Goal: Communication & Community: Share content

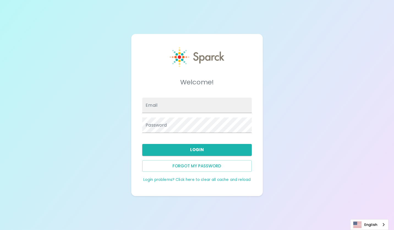
type input "[EMAIL_ADDRESS][DOMAIN_NAME]"
click at [221, 149] on button "Login" at bounding box center [196, 150] width 109 height 12
click at [189, 148] on button "Login" at bounding box center [196, 150] width 109 height 12
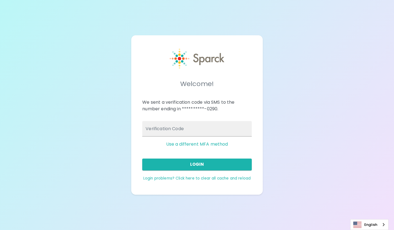
click at [179, 130] on input "Verification Code" at bounding box center [196, 128] width 109 height 15
type input "373989"
click at [225, 158] on div "Login" at bounding box center [195, 162] width 114 height 16
click at [206, 158] on button "Login" at bounding box center [196, 164] width 109 height 12
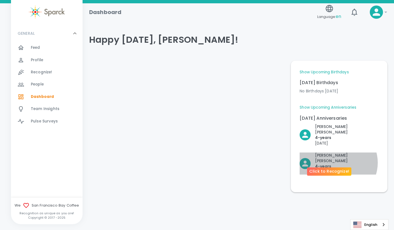
click at [338, 163] on p "4- years" at bounding box center [347, 166] width 64 height 6
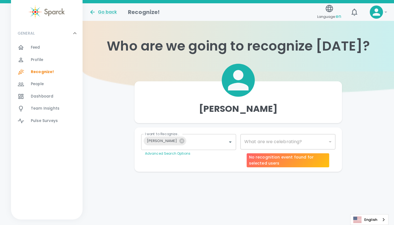
click at [330, 143] on div "​" at bounding box center [288, 141] width 95 height 15
type input "2073"
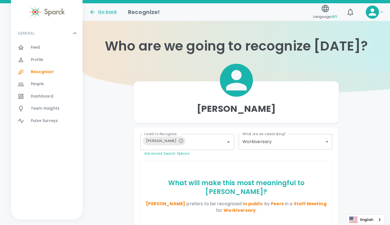
click at [41, 47] on div "Feed 0" at bounding box center [57, 48] width 52 height 8
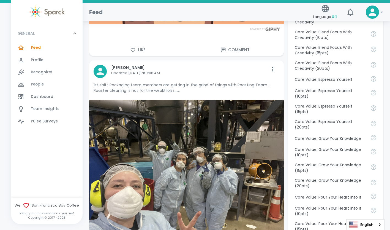
scroll to position [440, 0]
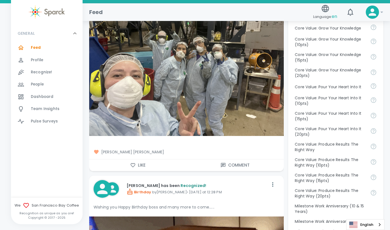
click at [130, 162] on icon "button" at bounding box center [133, 165] width 6 height 6
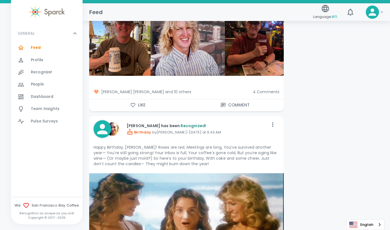
scroll to position [2092, 0]
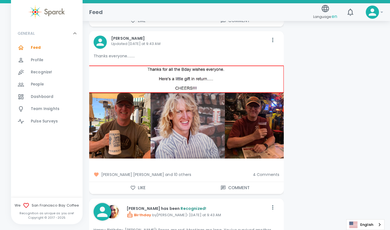
click at [198, 124] on img at bounding box center [186, 111] width 195 height 93
click at [267, 172] on div "[PERSON_NAME] [PERSON_NAME] and 10 others 4 Comments" at bounding box center [184, 172] width 199 height 19
click at [268, 172] on span "4 Comments" at bounding box center [266, 175] width 27 height 6
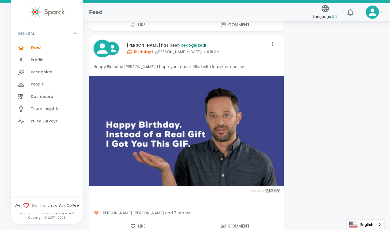
scroll to position [4873, 0]
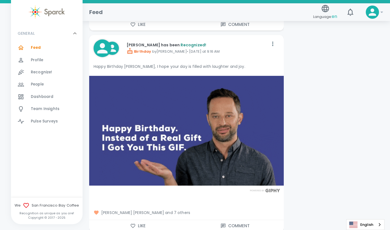
click at [137, 220] on button "Like" at bounding box center [137, 226] width 97 height 12
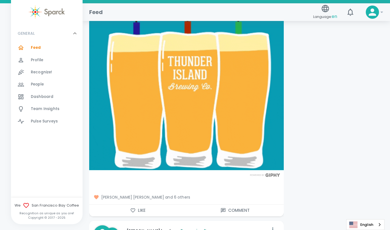
scroll to position [4708, 0]
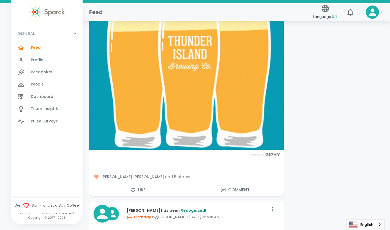
click at [140, 178] on div "[PERSON_NAME] [PERSON_NAME] and 6 others" at bounding box center [184, 174] width 199 height 19
click at [139, 184] on button "Like" at bounding box center [137, 190] width 97 height 12
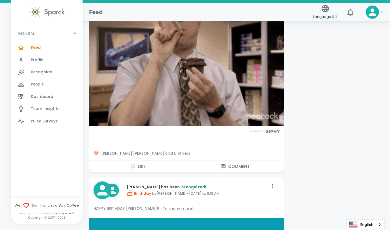
scroll to position [4460, 0]
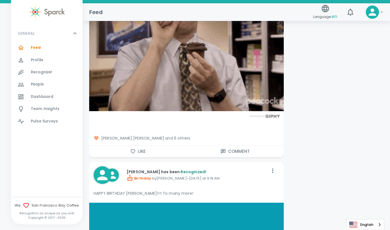
click at [130, 148] on icon "button" at bounding box center [133, 151] width 6 height 6
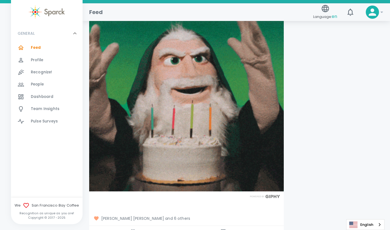
scroll to position [4129, 0]
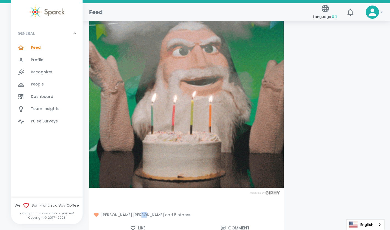
click at [140, 216] on div "[PERSON_NAME] [PERSON_NAME] and 6 others" at bounding box center [184, 212] width 199 height 19
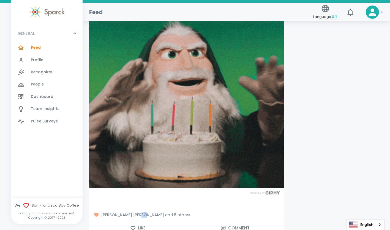
click at [140, 222] on button "Like" at bounding box center [137, 228] width 97 height 12
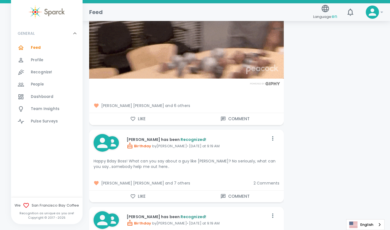
scroll to position [3882, 0]
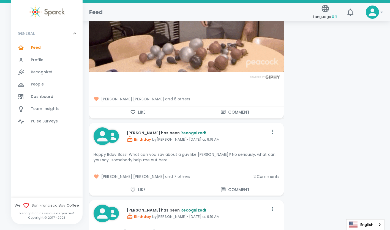
click at [138, 185] on button "Like" at bounding box center [137, 190] width 97 height 12
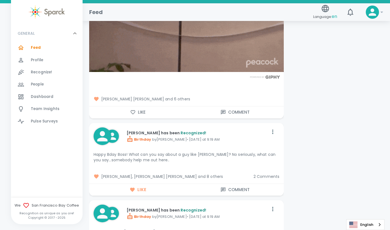
click at [260, 173] on span "2 Comments" at bounding box center [267, 176] width 26 height 6
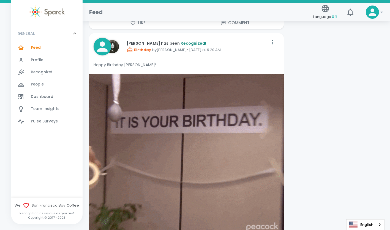
scroll to position [3717, 0]
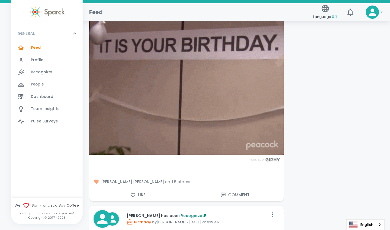
click at [132, 192] on icon "button" at bounding box center [133, 195] width 6 height 6
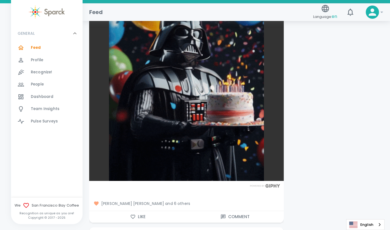
scroll to position [3551, 0]
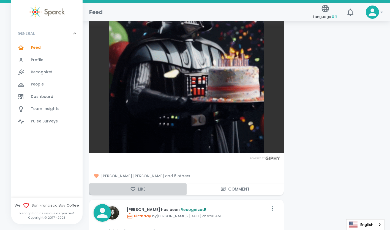
click at [142, 187] on button "Like" at bounding box center [137, 189] width 97 height 12
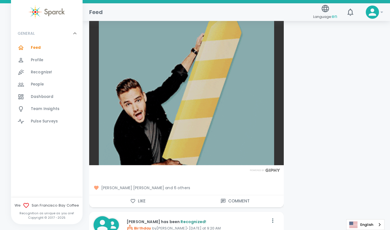
scroll to position [3276, 0]
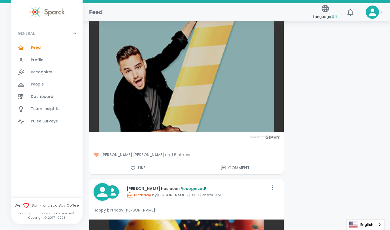
click at [136, 162] on button "Like" at bounding box center [137, 168] width 97 height 12
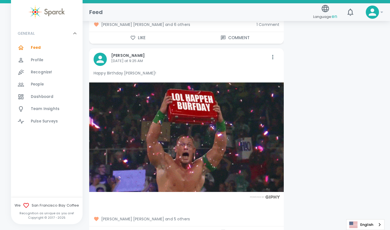
scroll to position [2918, 0]
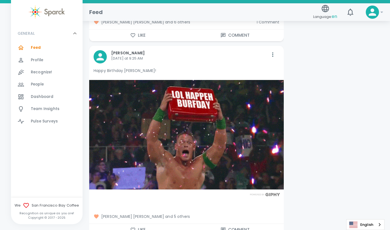
click at [134, 227] on button "Like" at bounding box center [137, 230] width 97 height 12
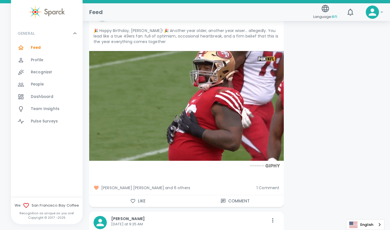
scroll to position [2753, 0]
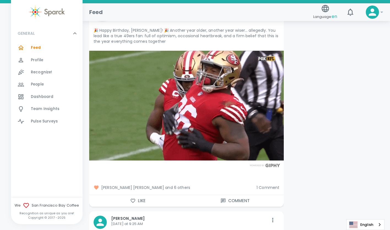
click at [149, 195] on button "Like" at bounding box center [137, 201] width 97 height 12
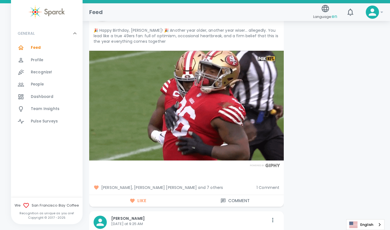
click at [275, 184] on span "1 Comment" at bounding box center [268, 187] width 23 height 6
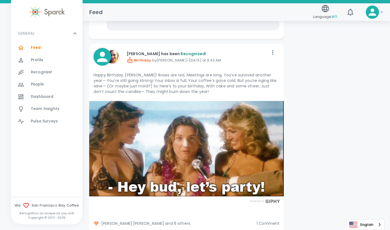
scroll to position [2533, 0]
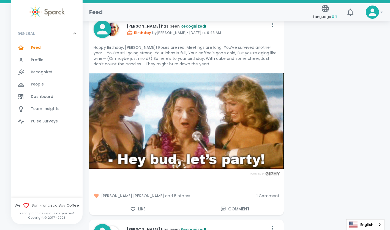
click at [271, 193] on span "1 Comment" at bounding box center [268, 196] width 23 height 6
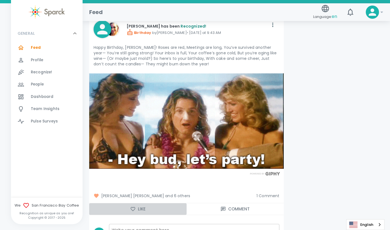
click at [139, 205] on button "Like" at bounding box center [137, 209] width 97 height 12
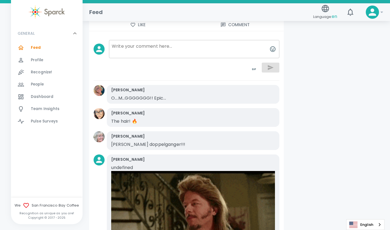
scroll to position [2175, 0]
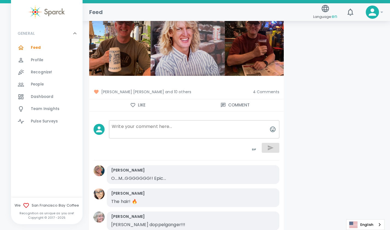
click at [138, 99] on button "Like" at bounding box center [137, 105] width 97 height 12
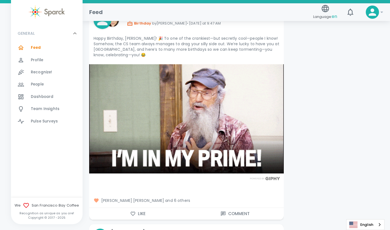
scroll to position [1872, 0]
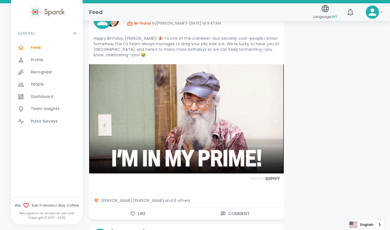
click at [130, 211] on icon "button" at bounding box center [133, 214] width 6 height 6
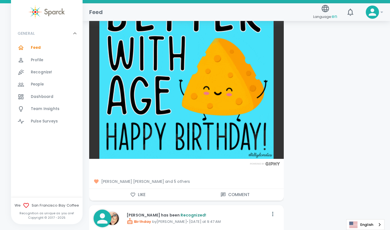
scroll to position [1707, 0]
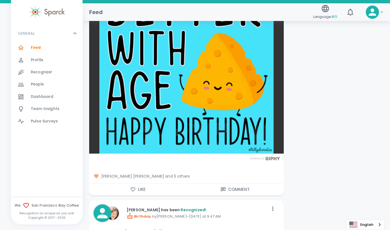
click at [139, 187] on button "Like" at bounding box center [137, 189] width 97 height 12
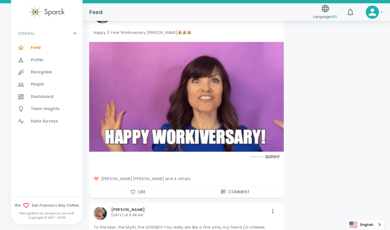
scroll to position [1404, 0]
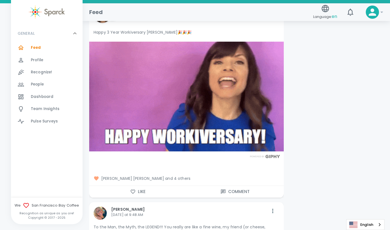
click at [135, 191] on icon "button" at bounding box center [133, 192] width 6 height 6
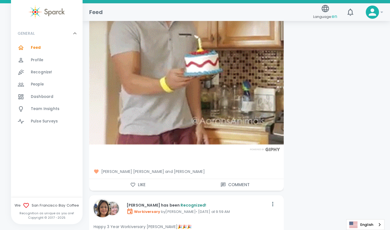
scroll to position [1211, 0]
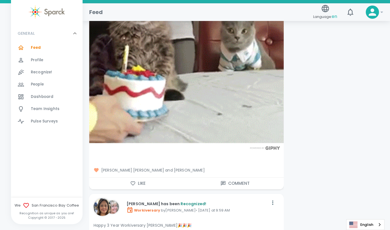
click at [142, 180] on button "Like" at bounding box center [137, 183] width 97 height 12
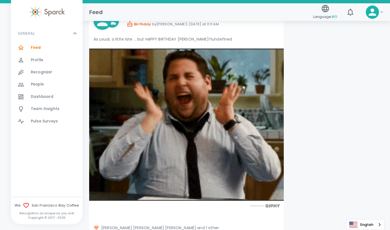
scroll to position [936, 0]
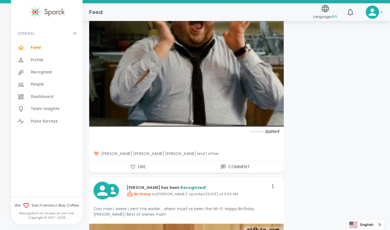
click at [134, 167] on icon "button" at bounding box center [132, 167] width 5 height 4
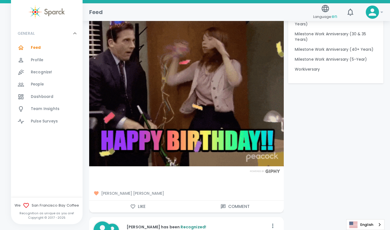
scroll to position [661, 0]
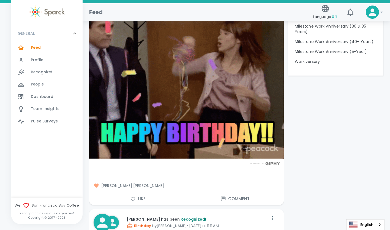
click at [130, 194] on button "Like" at bounding box center [137, 199] width 97 height 12
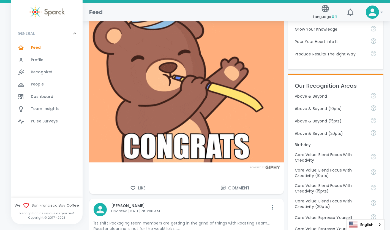
scroll to position [193, 0]
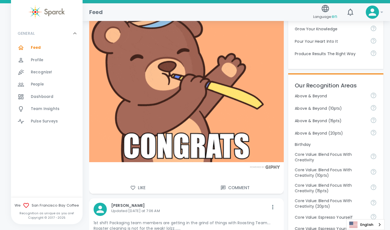
click at [144, 187] on button "Like" at bounding box center [137, 188] width 97 height 12
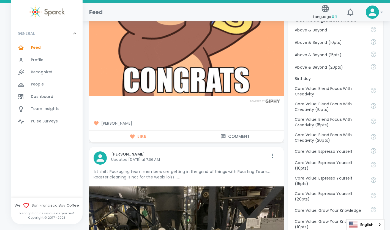
scroll to position [330, 0]
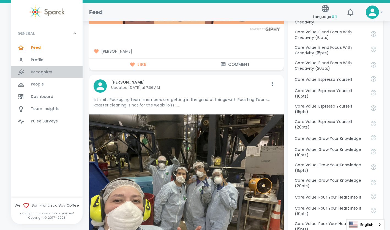
click at [38, 73] on span "Recognize!" at bounding box center [41, 72] width 21 height 6
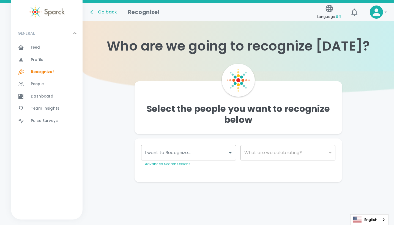
click at [230, 156] on icon "Open" at bounding box center [230, 153] width 7 height 7
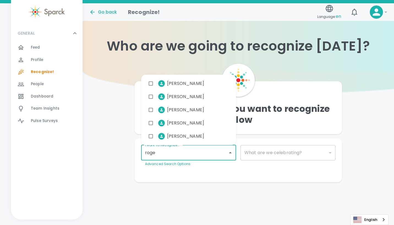
type input "[PERSON_NAME]"
click at [183, 121] on span "[PERSON_NAME]" at bounding box center [185, 123] width 37 height 7
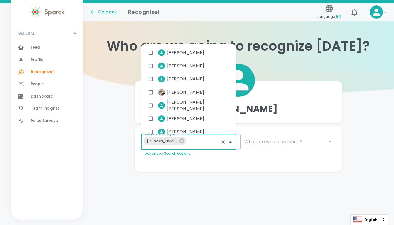
click at [305, 138] on div "​" at bounding box center [288, 141] width 95 height 15
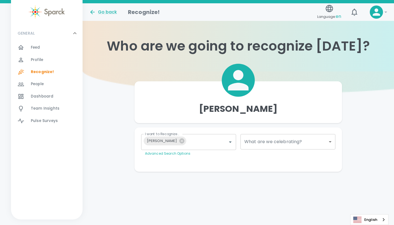
click at [332, 142] on body "Skip Navigation Go back Recognize! Language: en ! GENERAL 0 Feed 0 Profile 0 Re…" at bounding box center [197, 97] width 394 height 194
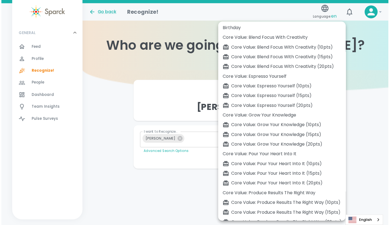
scroll to position [36, 0]
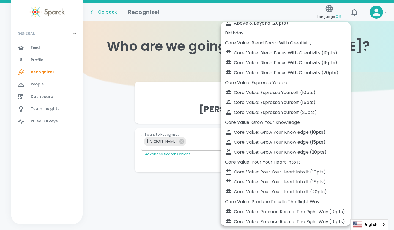
click at [236, 34] on div "Birthday" at bounding box center [285, 33] width 121 height 7
type input "2072"
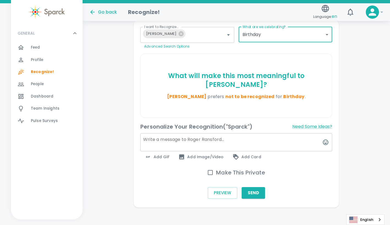
scroll to position [110, 0]
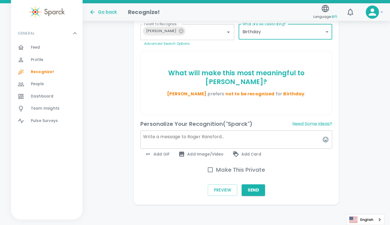
click at [222, 169] on h6 "Make This Private" at bounding box center [240, 170] width 49 height 9
click at [216, 169] on input "Make This Private" at bounding box center [211, 170] width 12 height 12
checkbox input "true"
click at [213, 141] on textarea at bounding box center [236, 140] width 192 height 18
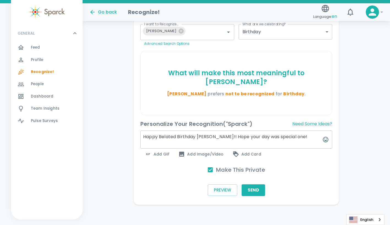
click at [305, 134] on textarea "Happy Belated Birthday [PERSON_NAME]!! Hope your day was special one!" at bounding box center [236, 140] width 192 height 18
click at [300, 137] on textarea "Happy Belated Birthday [PERSON_NAME]!! Hope your day was special one!" at bounding box center [236, 140] width 192 height 18
click at [303, 136] on textarea "Happy Belated Birthday [PERSON_NAME]!! Hope your day was special one!" at bounding box center [236, 140] width 192 height 18
type textarea "Happy Belated Birthday [PERSON_NAME]!! Hope your day was special one!"
click at [304, 125] on button "Need Some Ideas?" at bounding box center [312, 124] width 40 height 9
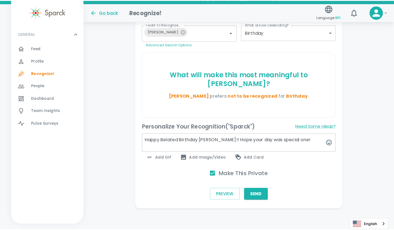
scroll to position [108, 0]
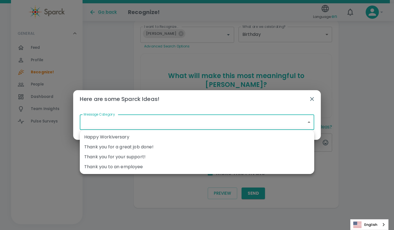
click at [228, 121] on body "Skip Navigation Go back Recognize! Language: en 0 ! GENERAL 0 Feed 0 Profile 0 …" at bounding box center [197, 60] width 394 height 337
click at [115, 119] on div at bounding box center [197, 115] width 394 height 230
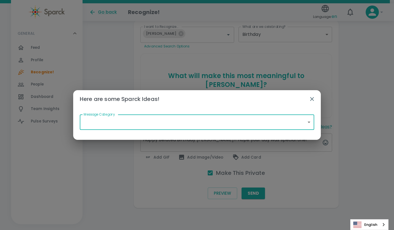
click at [115, 119] on body "Skip Navigation Go back Recognize! Language: en 0 ! GENERAL 0 Feed 0 Profile 0 …" at bounding box center [197, 60] width 394 height 337
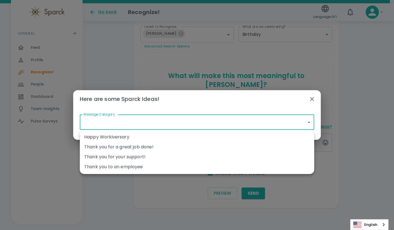
click at [314, 97] on div at bounding box center [197, 115] width 394 height 230
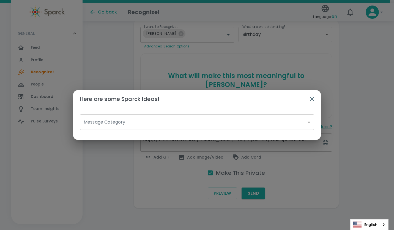
click at [313, 99] on icon "button" at bounding box center [312, 99] width 4 height 4
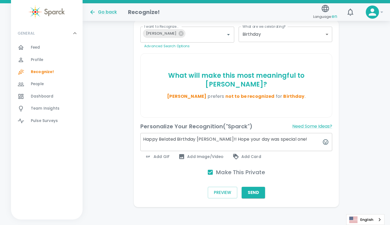
click at [162, 159] on span "Add GIF" at bounding box center [157, 157] width 25 height 7
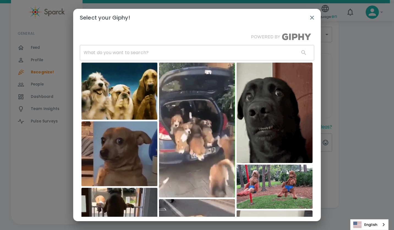
drag, startPoint x: 160, startPoint y: 43, endPoint x: 159, endPoint y: 47, distance: 3.3
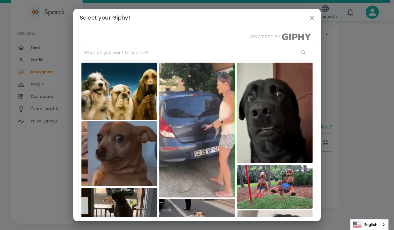
click at [160, 43] on div "​" at bounding box center [197, 230] width 235 height 381
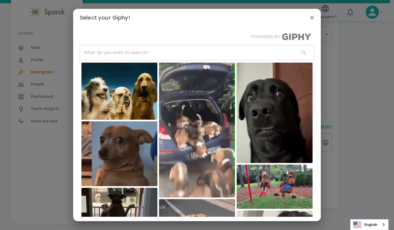
click at [155, 54] on input "text" at bounding box center [187, 52] width 215 height 15
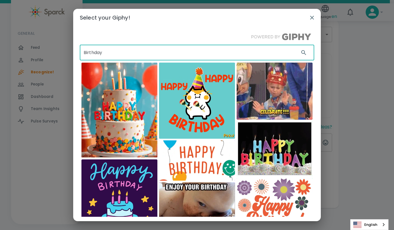
scroll to position [1, 0]
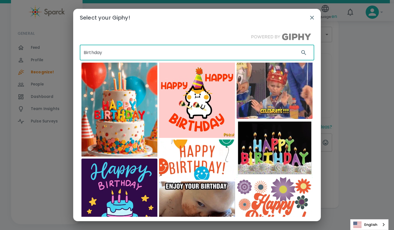
drag, startPoint x: 97, startPoint y: 45, endPoint x: 80, endPoint y: 37, distance: 18.4
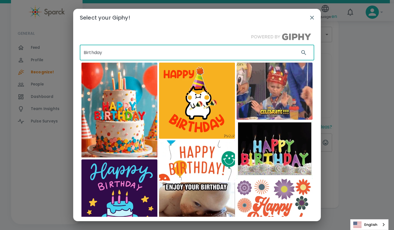
click at [80, 37] on div "Birthday ​ [PERSON_NAME] [PERSON_NAME] Meow Eat'n Park" at bounding box center [197, 179] width 235 height 293
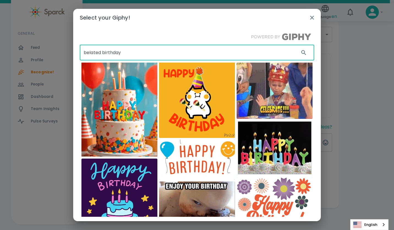
type input "belated birthday"
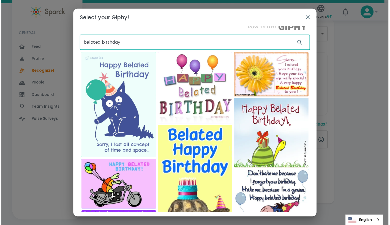
scroll to position [0, 0]
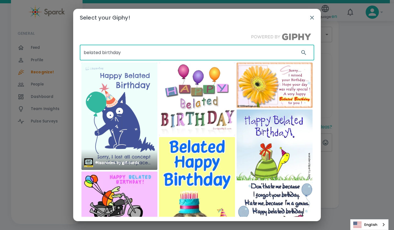
click at [136, 103] on img at bounding box center [119, 115] width 76 height 107
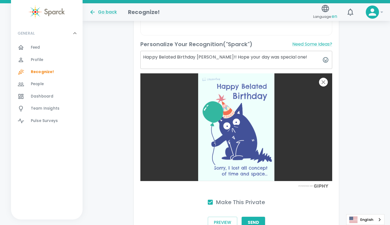
scroll to position [190, 0]
click at [300, 57] on textarea "Happy Belated Birthday [PERSON_NAME]!! Hope your day was special one!" at bounding box center [236, 60] width 192 height 18
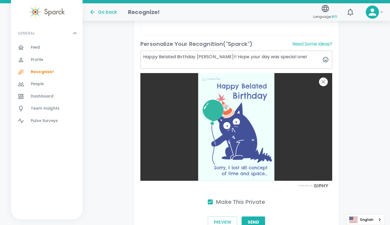
drag, startPoint x: 300, startPoint y: 57, endPoint x: 20, endPoint y: 51, distance: 280.6
click at [20, 51] on div "Go back Recognize! Language: en 0 ! GENERAL 0 Feed 0 Profile 0 Recognize! 0 Peo…" at bounding box center [195, 36] width 390 height 446
click at [292, 56] on textarea "Happy Belated Birthday [PERSON_NAME]!! Hope your day was special one!" at bounding box center [236, 60] width 192 height 18
drag, startPoint x: 295, startPoint y: 56, endPoint x: 285, endPoint y: 55, distance: 10.3
click at [285, 55] on textarea "Happy Belated Birthday [PERSON_NAME]!! Hope your day was special one!" at bounding box center [236, 60] width 192 height 18
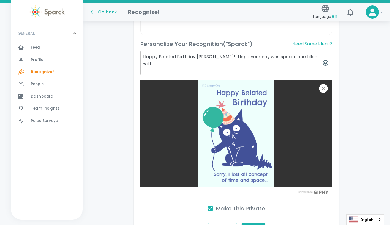
paste textarea "I hope your day was filled with joy, laughter, and everything you love most."
drag, startPoint x: 197, startPoint y: 62, endPoint x: 298, endPoint y: 55, distance: 100.8
click at [298, 55] on textarea "Happy Belated Birthday [PERSON_NAME]!! Hope your day was special one filled wit…" at bounding box center [236, 63] width 192 height 25
click at [287, 64] on textarea "Happy Belated Birthday [PERSON_NAME]!! Hope your day was special one filled wit…" at bounding box center [236, 63] width 192 height 25
click at [318, 56] on textarea "Happy Belated Birthday [PERSON_NAME]!! Hope your day was special one filled wit…" at bounding box center [236, 63] width 192 height 25
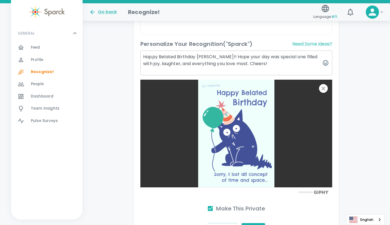
click at [283, 63] on textarea "Happy Belated Birthday [PERSON_NAME]!! Hope your day was special one filled wit…" at bounding box center [236, 63] width 192 height 25
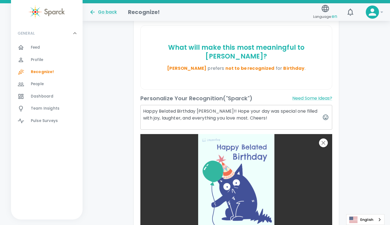
scroll to position [135, 0]
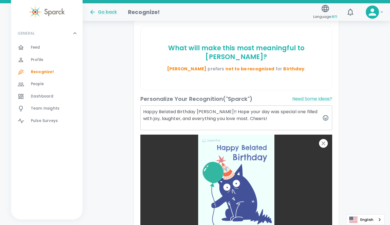
click at [274, 117] on textarea "Happy Belated Birthday [PERSON_NAME]!! Hope your day was special one filled wit…" at bounding box center [236, 118] width 192 height 25
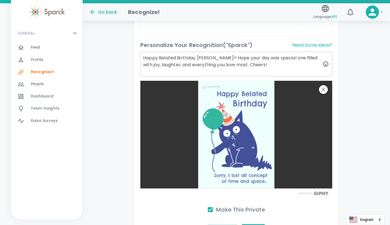
scroll to position [190, 0]
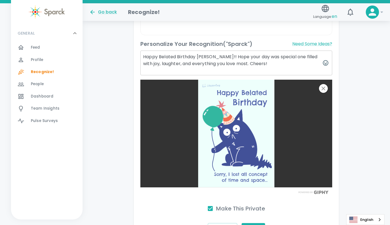
click at [282, 68] on textarea "Happy Belated Birthday [PERSON_NAME]!! Hope your day was special one filled wit…" at bounding box center [236, 63] width 192 height 25
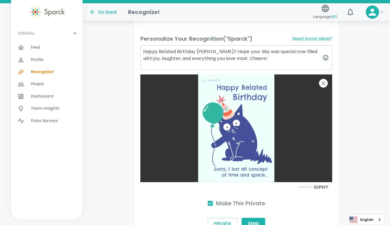
scroll to position [231, 0]
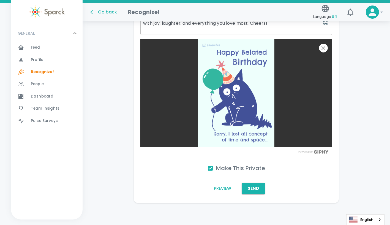
type textarea "Happy Belated Birthday [PERSON_NAME]!! Hope your day was special one filled wit…"
click at [254, 181] on div "Preview Send" at bounding box center [236, 189] width 192 height 16
click at [257, 189] on button "Send" at bounding box center [253, 189] width 23 height 12
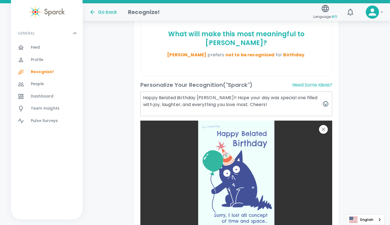
scroll to position [148, 0]
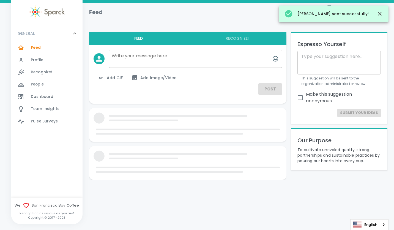
click at [38, 50] on span "Feed" at bounding box center [36, 48] width 10 height 6
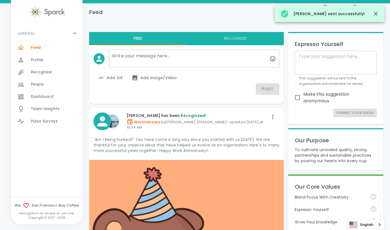
click at [41, 69] on span "Recognize! 0" at bounding box center [41, 72] width 21 height 8
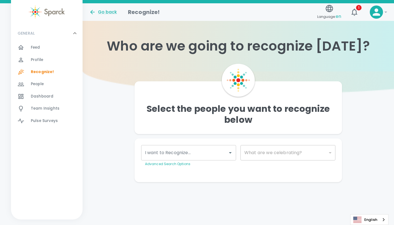
click at [46, 94] on span "Dashboard" at bounding box center [42, 97] width 23 height 6
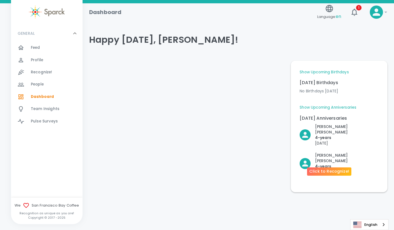
click at [326, 163] on p "4- years" at bounding box center [347, 166] width 64 height 6
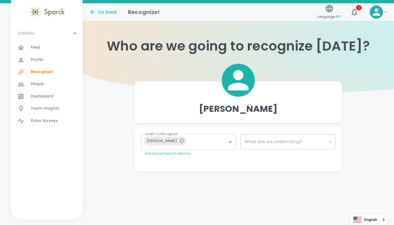
type input "2073"
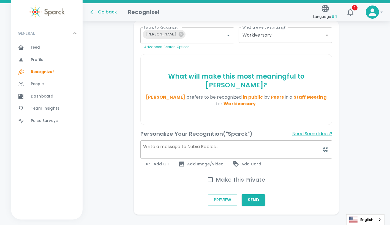
scroll to position [110, 0]
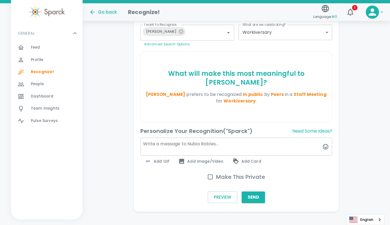
click at [194, 138] on textarea at bounding box center [236, 147] width 192 height 18
click at [165, 156] on div "Add GIF" at bounding box center [157, 161] width 34 height 11
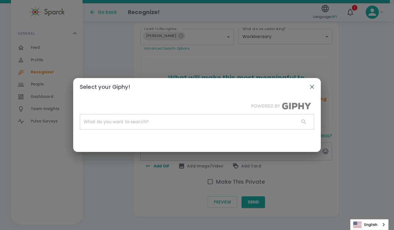
click at [165, 155] on div "Select your Giphy! ​" at bounding box center [197, 115] width 394 height 230
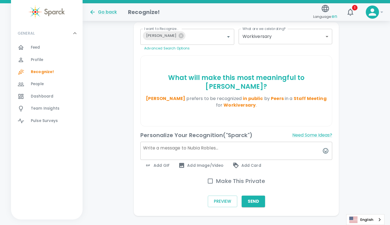
click at [164, 160] on div "Add GIF" at bounding box center [157, 165] width 34 height 11
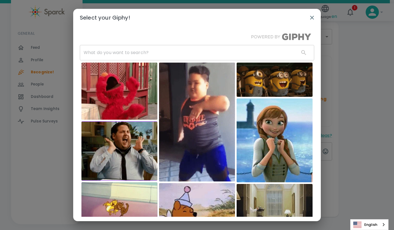
click at [193, 53] on input "text" at bounding box center [187, 52] width 215 height 15
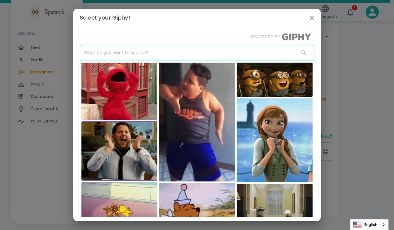
click at [380, 69] on div "Select your Giphy! ​ Muppet Wiki" at bounding box center [197, 115] width 394 height 230
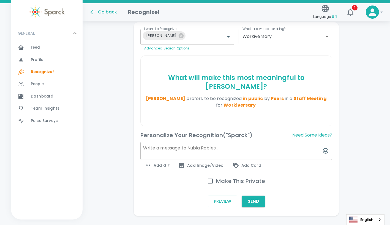
click at [246, 145] on textarea at bounding box center [236, 151] width 192 height 18
paste textarea "Congratulations on another year of dedication and impact. Your contributions co…"
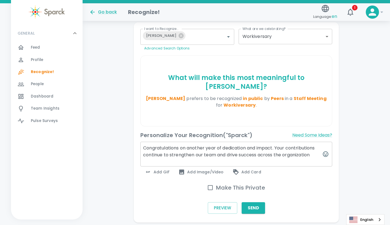
click at [252, 142] on textarea "Congratulations on another year of dedication and impact. Your contributions co…" at bounding box center [236, 154] width 192 height 25
click at [277, 142] on textarea "Congratulations on another year of dedication and impact. Your contributions co…" at bounding box center [236, 154] width 192 height 25
click at [303, 144] on textarea "Congratulations on another year of dedication and impact. Your contributions co…" at bounding box center [236, 154] width 192 height 25
drag, startPoint x: 205, startPoint y: 145, endPoint x: 195, endPoint y: 146, distance: 9.7
click at [195, 146] on textarea "Congratulations on another year of dedication and impact. Your contributions co…" at bounding box center [236, 154] width 192 height 25
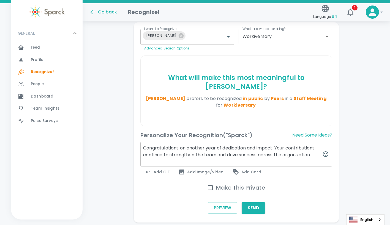
click at [313, 147] on textarea "Congratulations on another year of dedication and impact. Your contributions co…" at bounding box center [236, 154] width 192 height 25
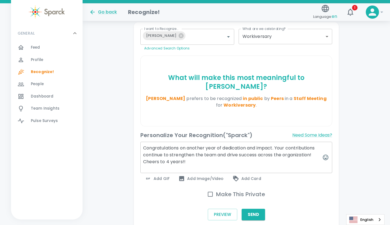
drag, startPoint x: 198, startPoint y: 154, endPoint x: 119, endPoint y: 128, distance: 82.8
click at [119, 128] on div "[PERSON_NAME] I want to Recognize... [PERSON_NAME] I want to Recognize... Advan…" at bounding box center [237, 97] width 308 height 263
type textarea "Congratulations on another year of dedication and impact. Your contributions co…"
click at [32, 43] on div "Feed 0" at bounding box center [47, 48] width 72 height 12
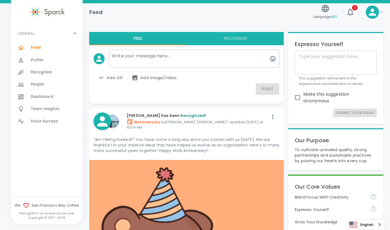
click at [40, 73] on span "Recognize!" at bounding box center [41, 72] width 21 height 6
